Goal: Task Accomplishment & Management: Use online tool/utility

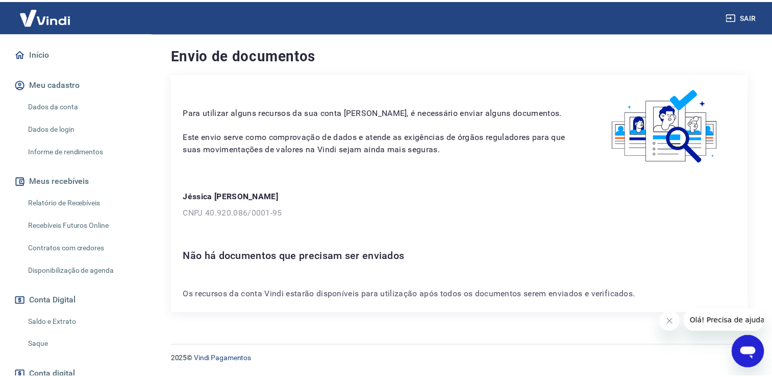
scroll to position [166, 0]
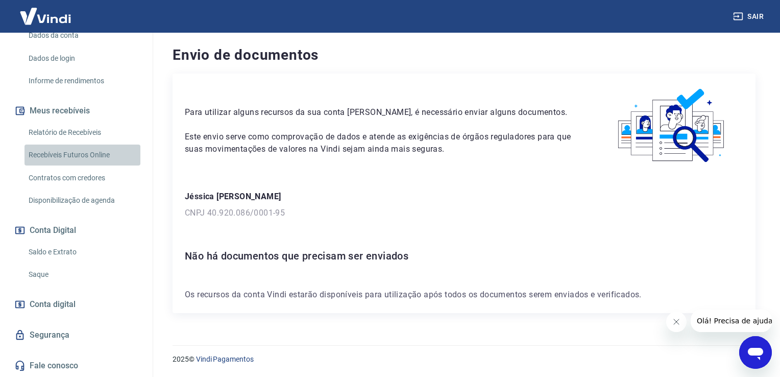
click at [85, 160] on link "Recebíveis Futuros Online" at bounding box center [83, 154] width 116 height 21
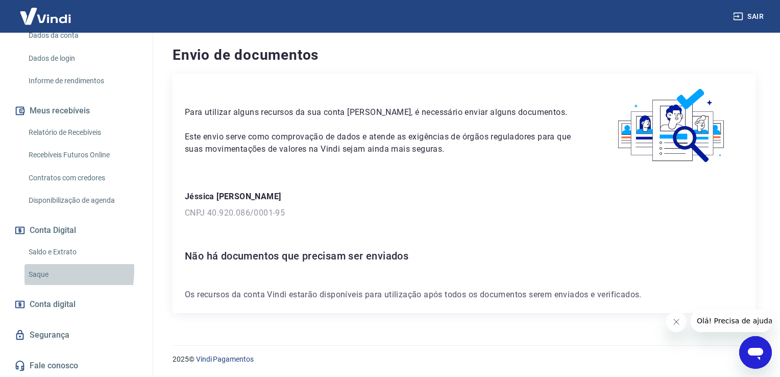
click at [33, 271] on link "Saque" at bounding box center [83, 274] width 116 height 21
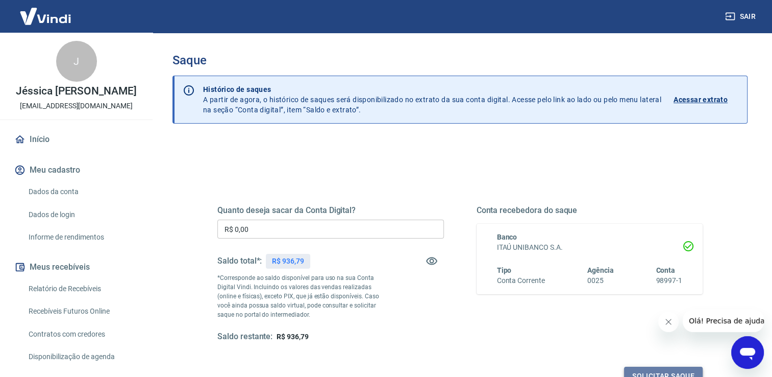
click at [635, 369] on button "Solicitar saque" at bounding box center [663, 376] width 79 height 19
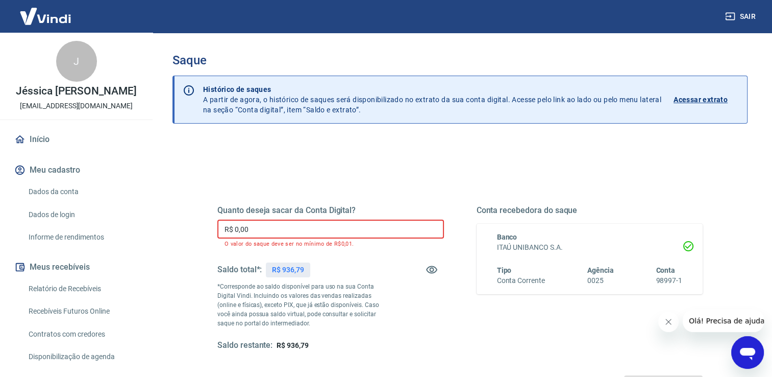
click at [401, 228] on input "R$ 0,00" at bounding box center [330, 229] width 227 height 19
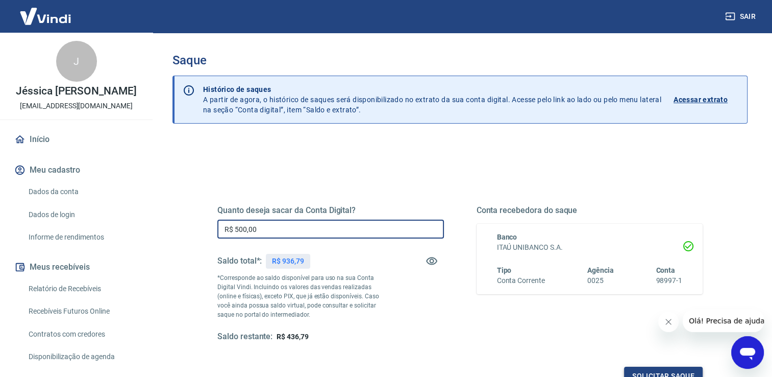
type input "R$ 500,00"
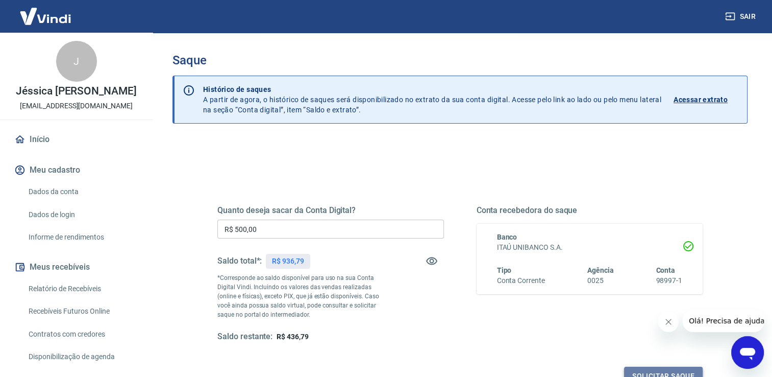
click at [680, 369] on button "Solicitar saque" at bounding box center [663, 376] width 79 height 19
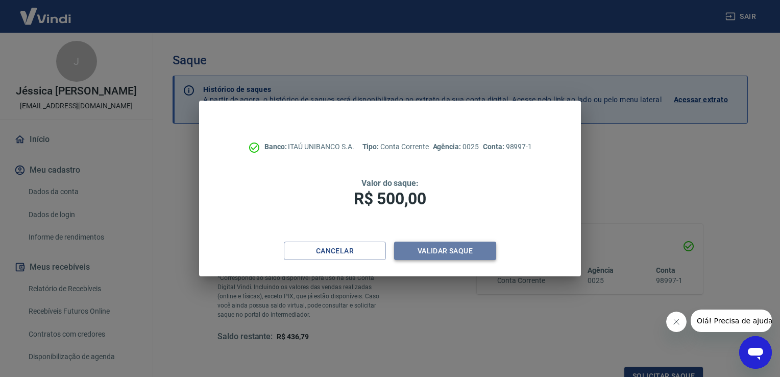
click at [461, 256] on button "Validar saque" at bounding box center [445, 250] width 102 height 19
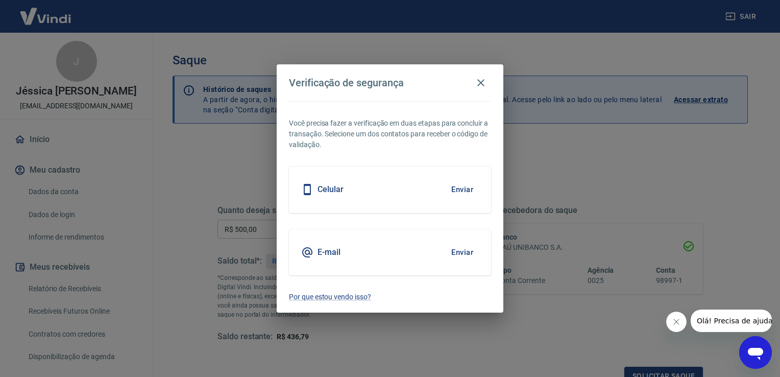
scroll to position [8, 0]
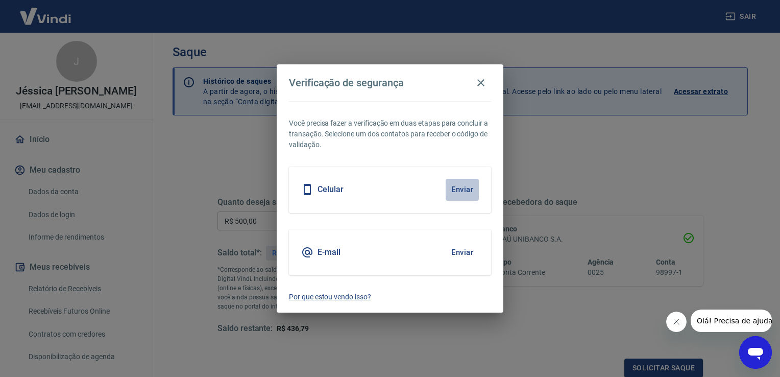
click at [452, 186] on button "Enviar" at bounding box center [462, 189] width 33 height 21
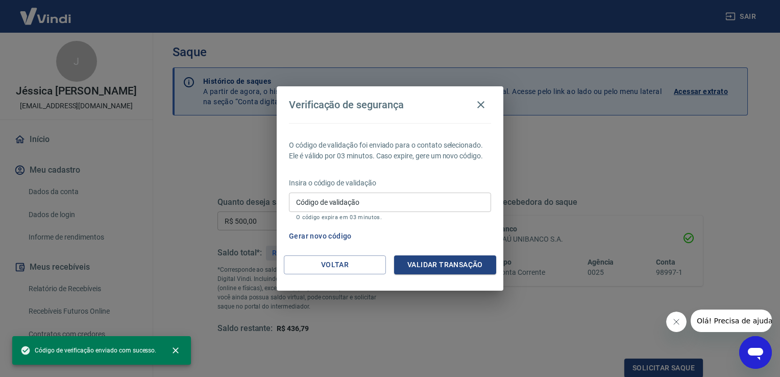
click at [464, 187] on p "Insira o código de validação" at bounding box center [390, 183] width 202 height 11
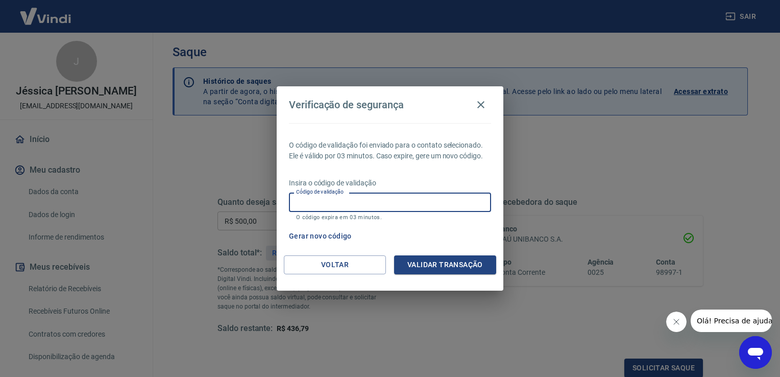
click at [433, 205] on input "Código de validação" at bounding box center [390, 201] width 202 height 19
click at [418, 203] on input "Código de validação" at bounding box center [390, 201] width 202 height 19
type input "469498"
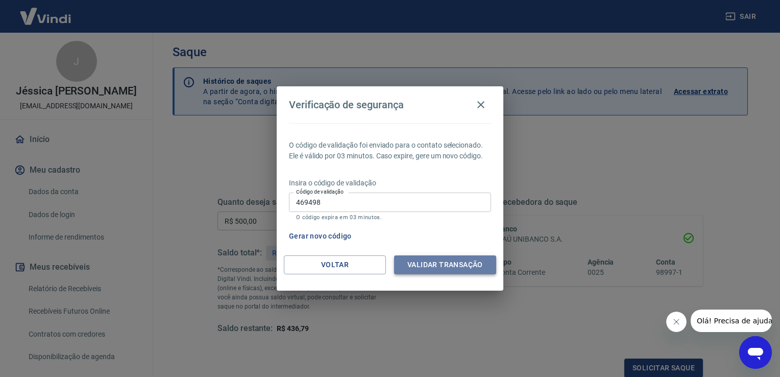
click at [417, 268] on button "Validar transação" at bounding box center [445, 264] width 102 height 19
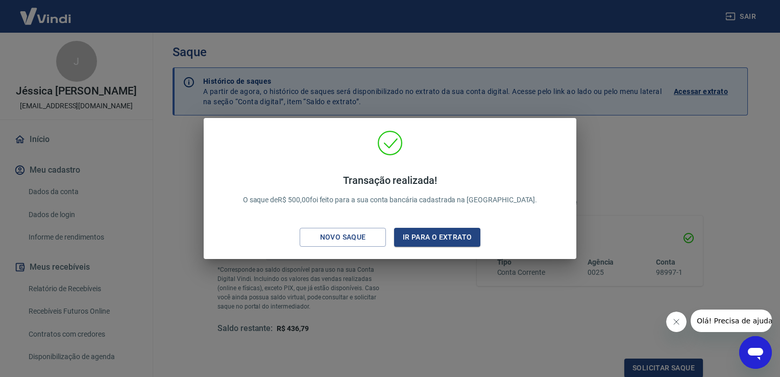
click at [583, 171] on div "Transação realizada! O saque de R$ 500,00 foi feito para a sua conta bancária c…" at bounding box center [390, 188] width 780 height 377
